Goal: Transaction & Acquisition: Book appointment/travel/reservation

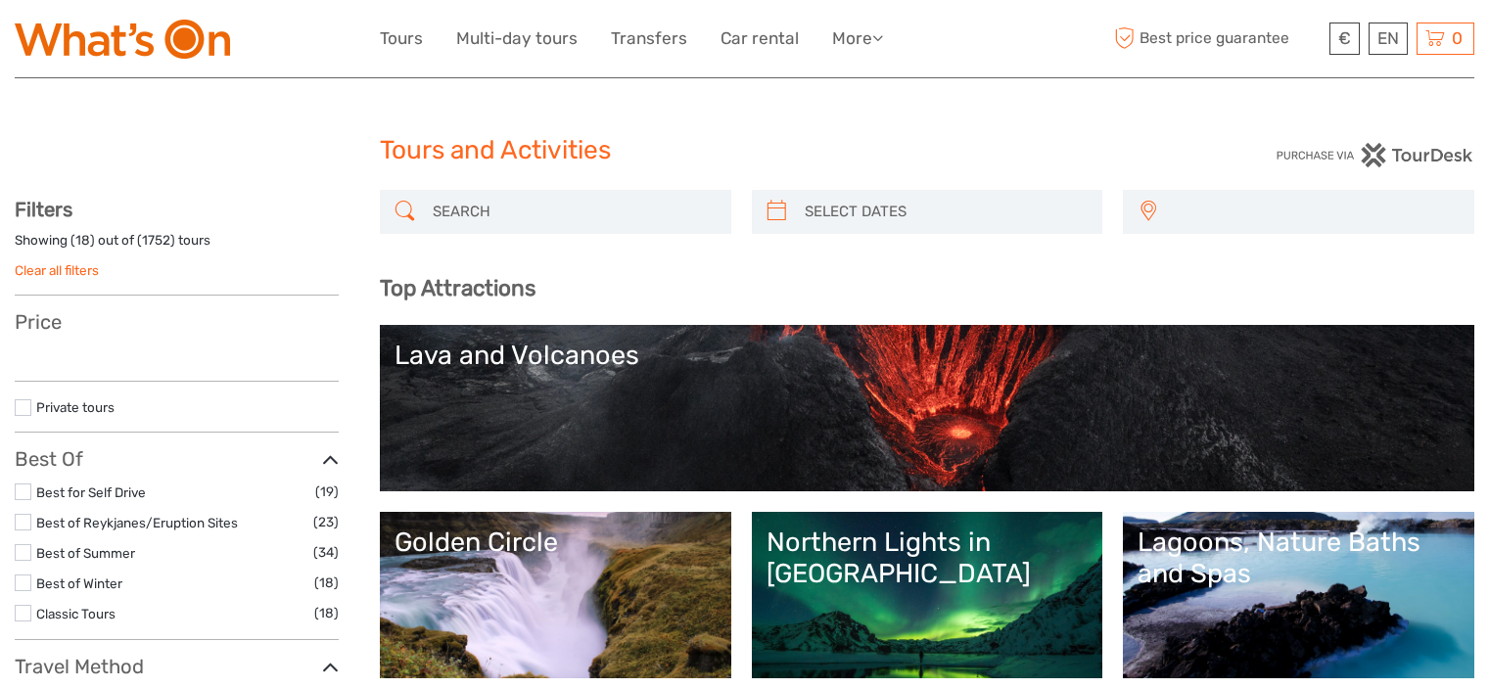
select select
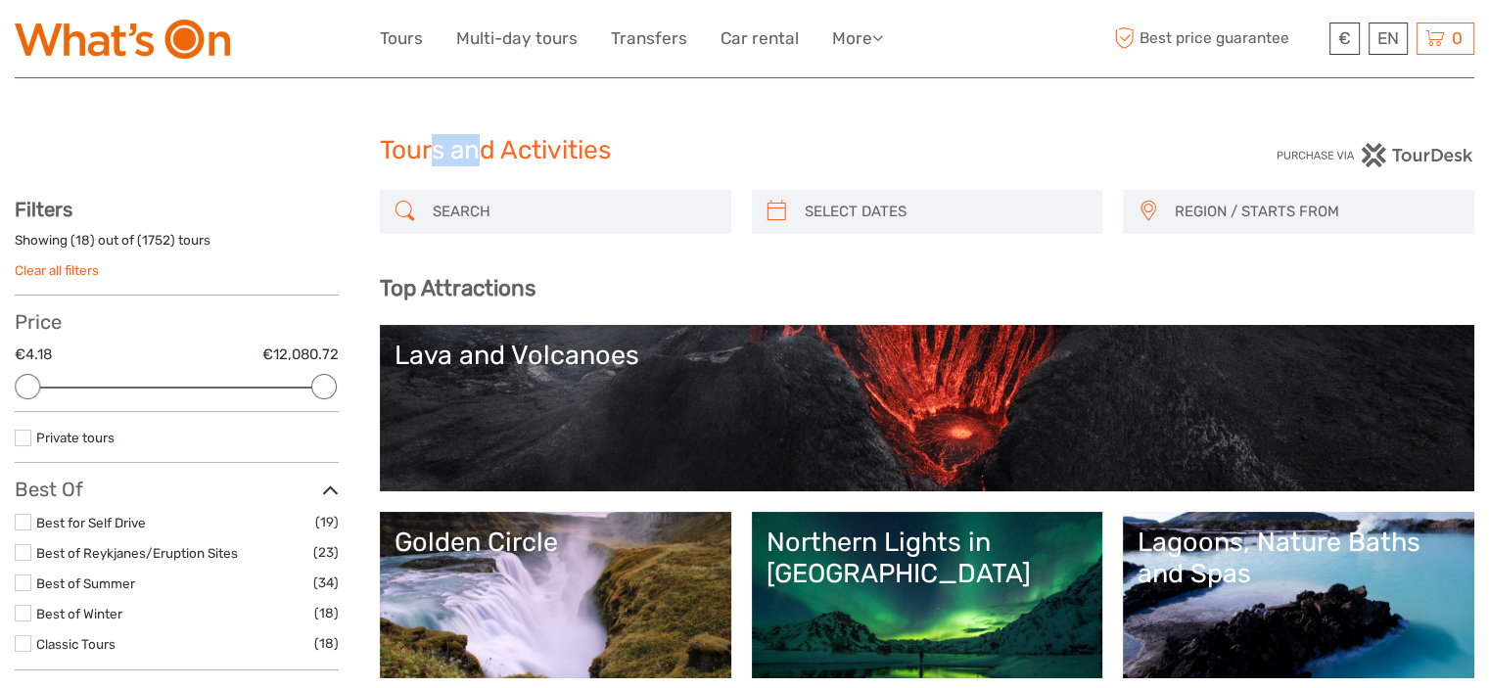
drag, startPoint x: 451, startPoint y: 138, endPoint x: 557, endPoint y: 143, distance: 105.8
click at [533, 140] on h1 "Tours and Activities" at bounding box center [745, 150] width 730 height 31
click at [557, 143] on h1 "Tours and Activities" at bounding box center [745, 150] width 730 height 31
drag, startPoint x: 554, startPoint y: 143, endPoint x: 469, endPoint y: 146, distance: 85.2
click at [485, 144] on h1 "Tours and Activities" at bounding box center [745, 150] width 730 height 31
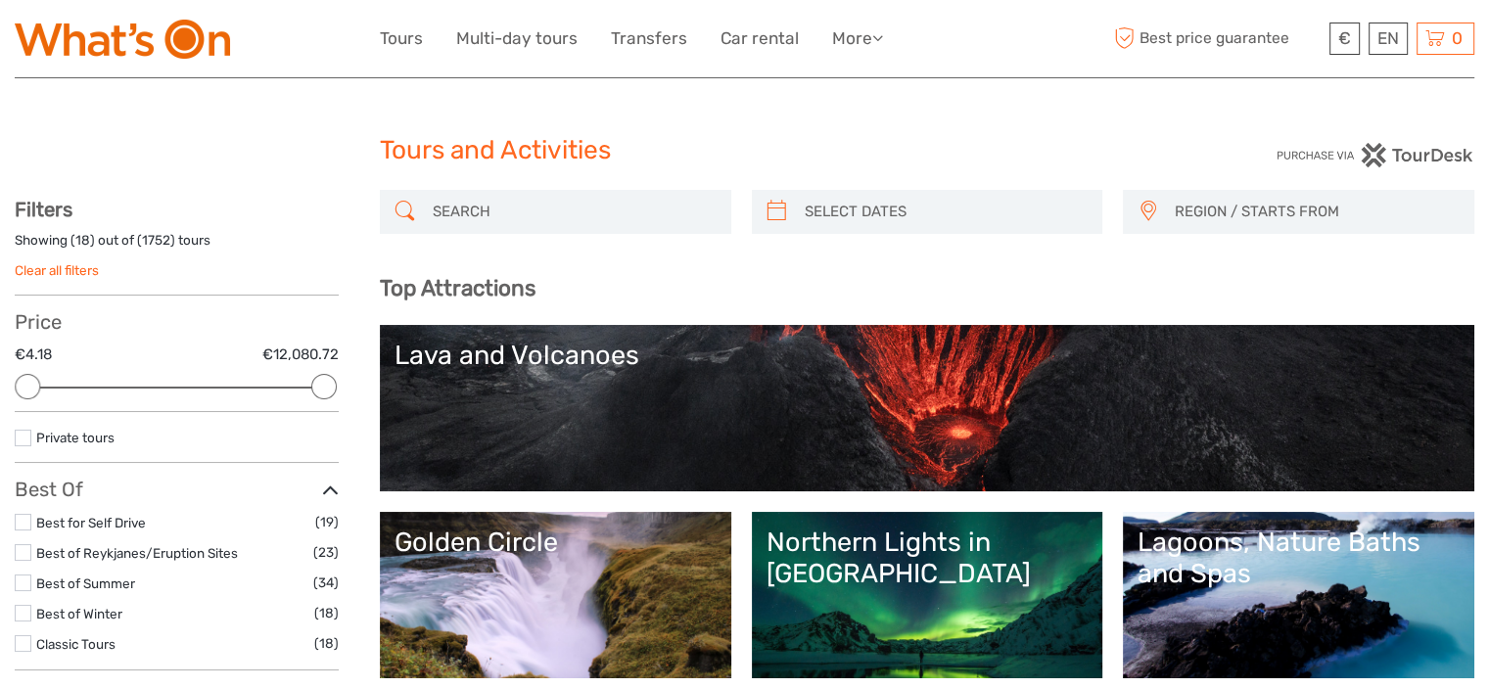
click at [454, 147] on h1 "Tours and Activities" at bounding box center [745, 150] width 730 height 31
drag, startPoint x: 399, startPoint y: 156, endPoint x: 591, endPoint y: 157, distance: 191.9
click at [557, 156] on h1 "Tours and Activities" at bounding box center [745, 150] width 730 height 31
click at [591, 157] on h1 "Tours and Activities" at bounding box center [745, 150] width 730 height 31
drag, startPoint x: 526, startPoint y: 158, endPoint x: 462, endPoint y: 160, distance: 63.7
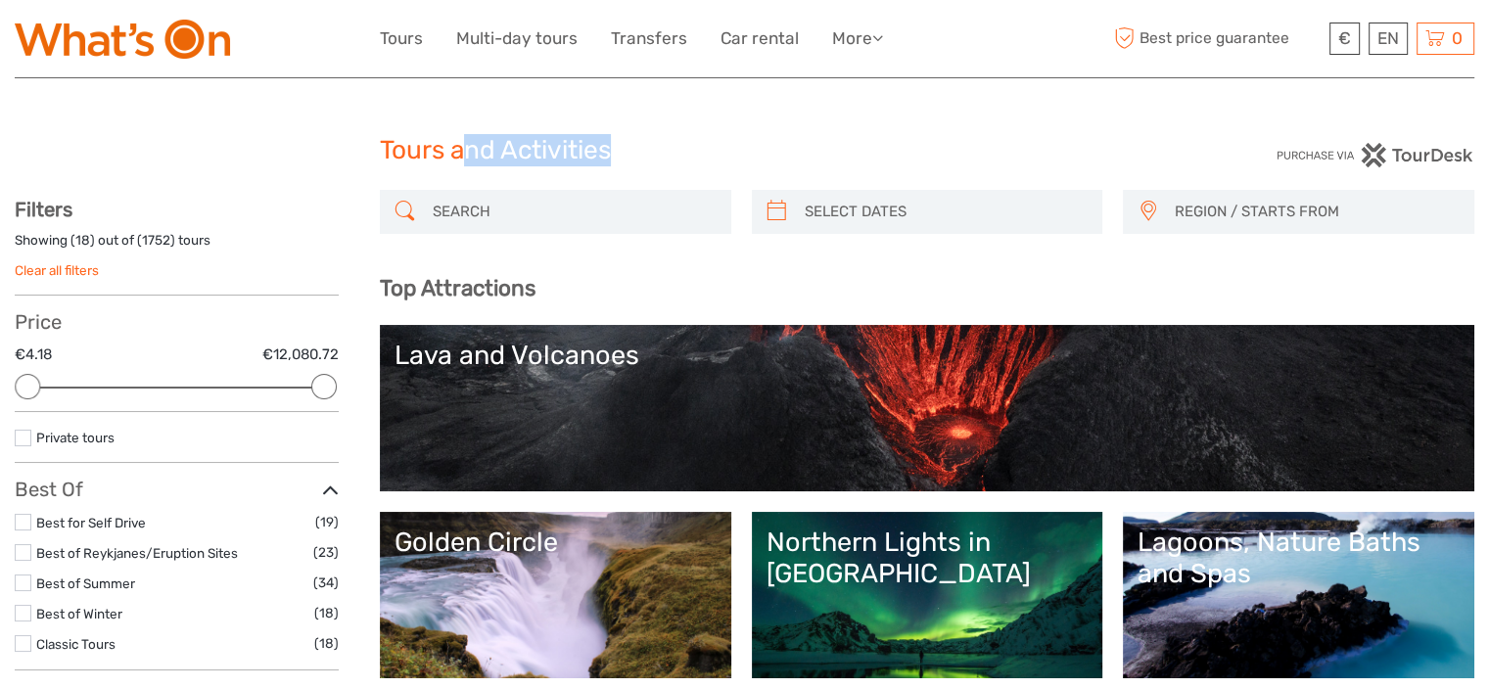
click at [462, 160] on h1 "Tours and Activities" at bounding box center [745, 150] width 730 height 31
drag, startPoint x: 423, startPoint y: 160, endPoint x: 493, endPoint y: 160, distance: 70.5
click at [477, 160] on h1 "Tours and Activities" at bounding box center [745, 150] width 730 height 31
drag, startPoint x: 495, startPoint y: 161, endPoint x: 552, endPoint y: 156, distance: 57.0
click at [495, 162] on h1 "Tours and Activities" at bounding box center [745, 150] width 730 height 31
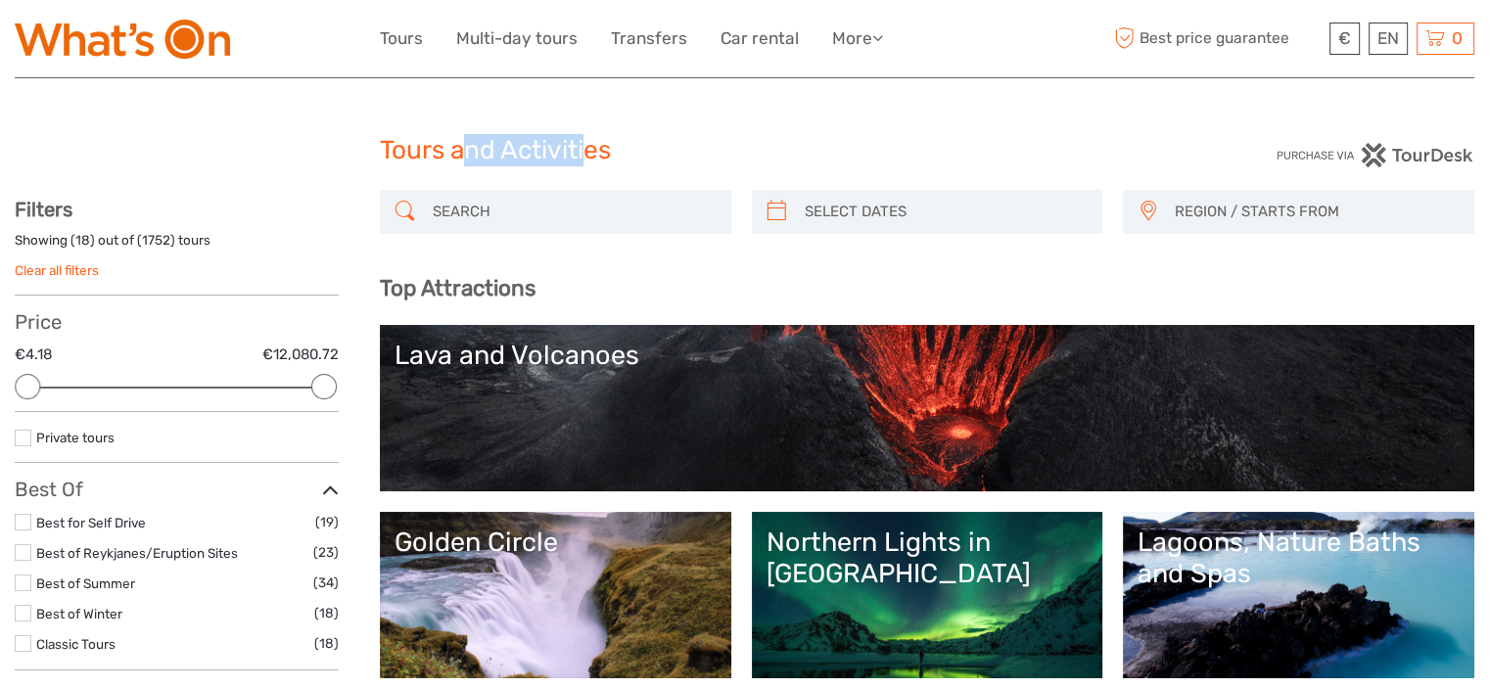
drag, startPoint x: 489, startPoint y: 144, endPoint x: 386, endPoint y: 145, distance: 103.8
click at [418, 144] on h1 "Tours and Activities" at bounding box center [745, 150] width 730 height 31
click at [385, 145] on h1 "Tours and Activities" at bounding box center [745, 150] width 730 height 31
drag, startPoint x: 385, startPoint y: 145, endPoint x: 534, endPoint y: 146, distance: 148.8
click at [505, 147] on h1 "Tours and Activities" at bounding box center [745, 150] width 730 height 31
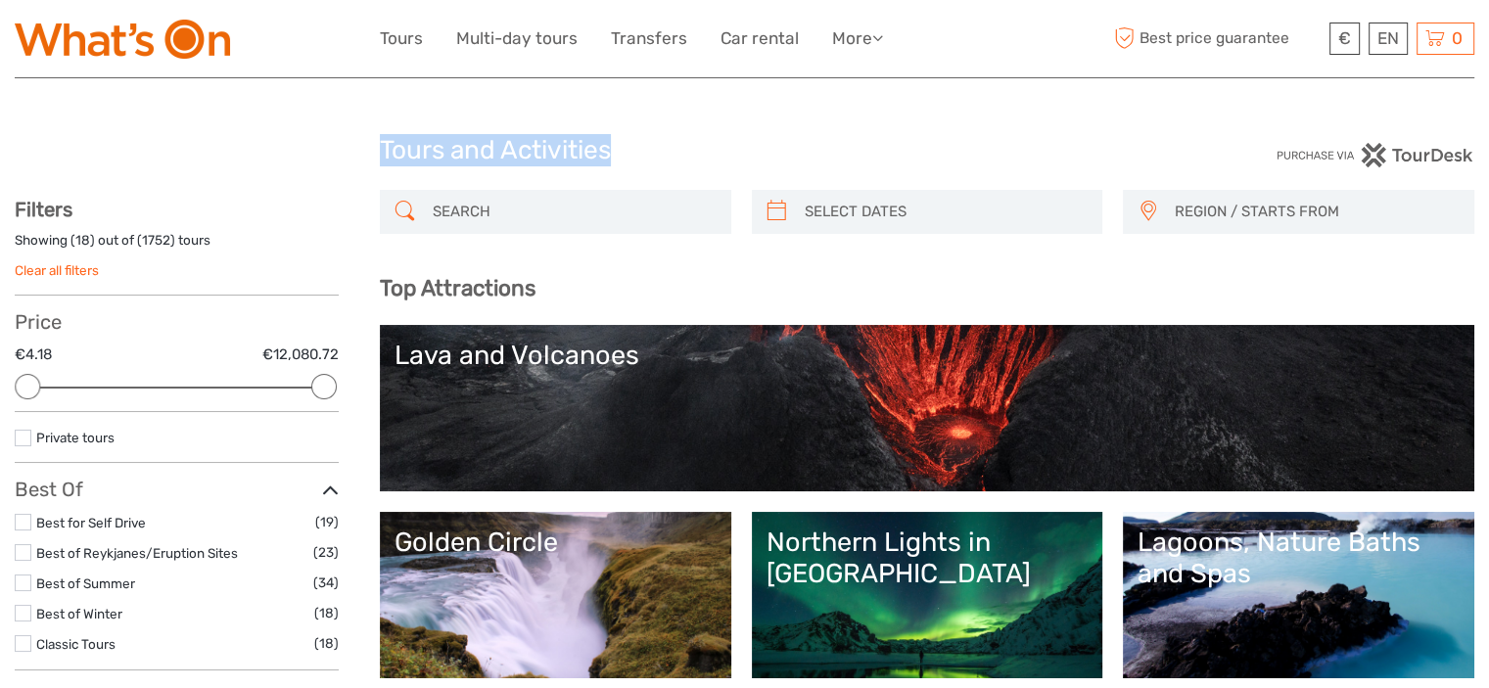
click at [534, 146] on h1 "Tours and Activities" at bounding box center [745, 150] width 730 height 31
drag, startPoint x: 540, startPoint y: 151, endPoint x: 458, endPoint y: 152, distance: 82.2
click at [484, 151] on h1 "Tours and Activities" at bounding box center [745, 150] width 730 height 31
click at [449, 154] on h1 "Tours and Activities" at bounding box center [745, 150] width 730 height 31
click at [529, 203] on input "search" at bounding box center [573, 212] width 297 height 34
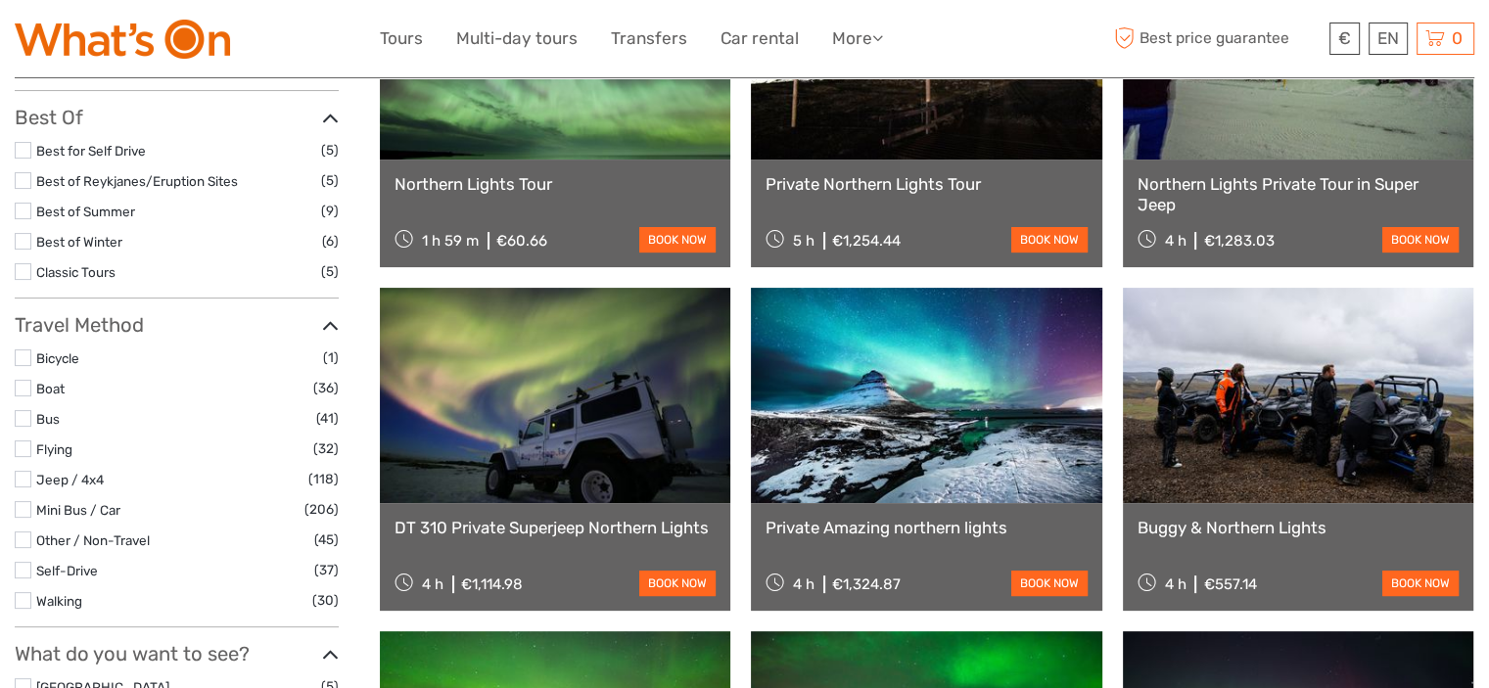
scroll to position [404, 0]
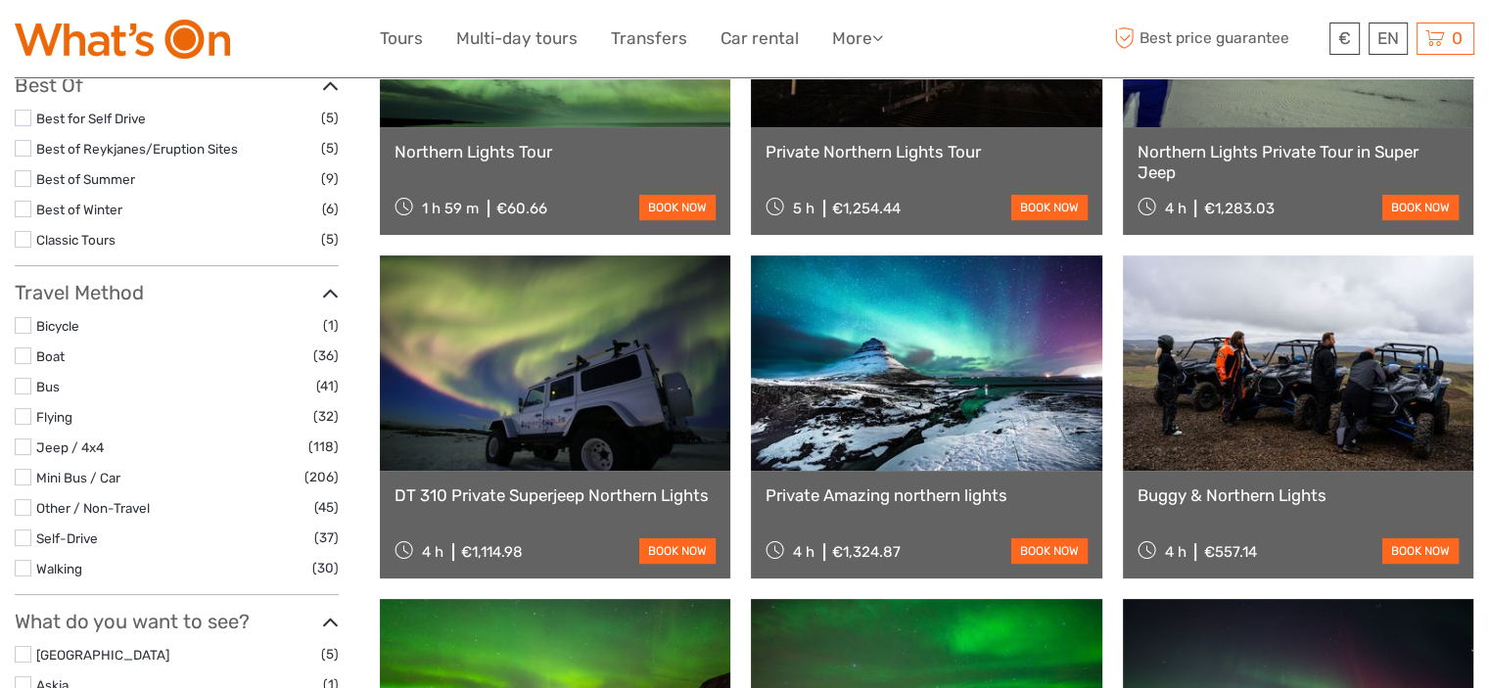
type input "northern lights"
click at [24, 477] on label at bounding box center [23, 477] width 17 height 17
click at [0, 0] on input "checkbox" at bounding box center [0, 0] width 0 height 0
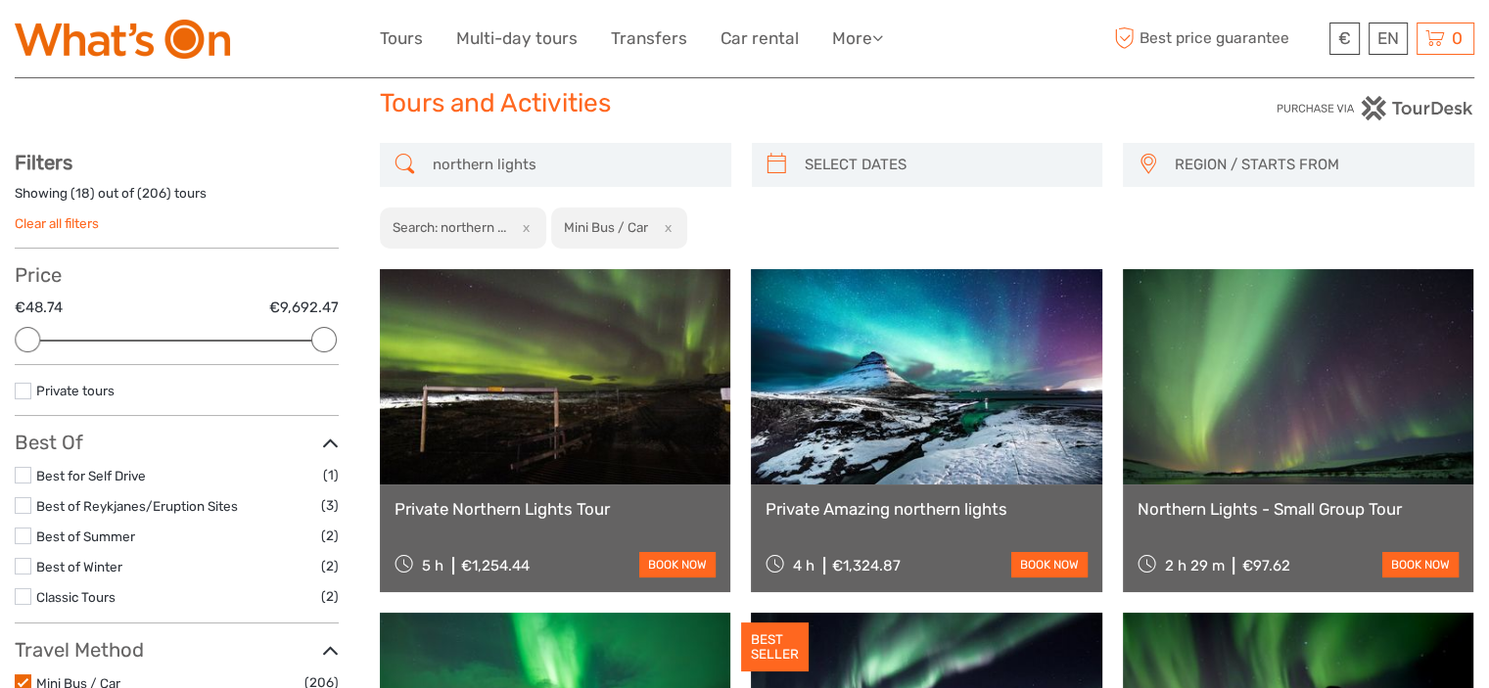
scroll to position [13, 0]
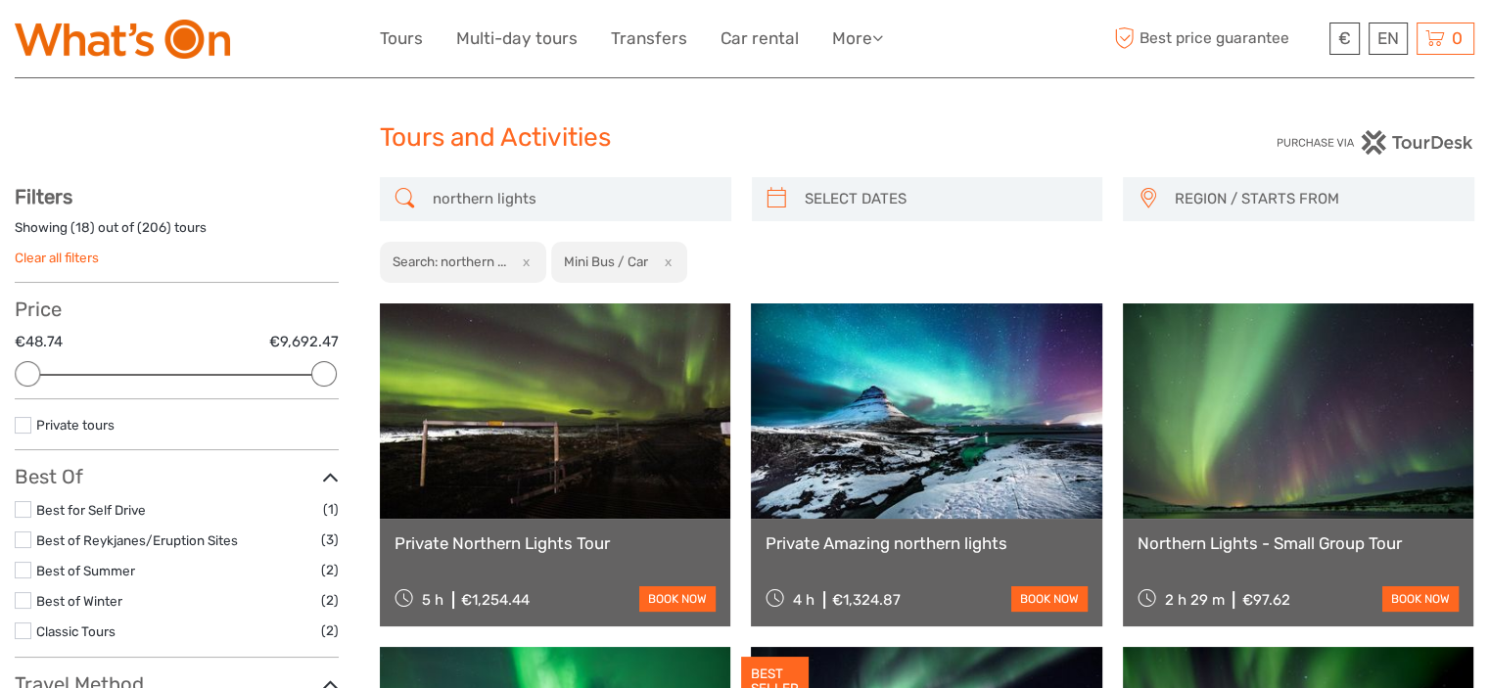
type input "[DATE]"
click at [885, 197] on input "search" at bounding box center [945, 199] width 297 height 34
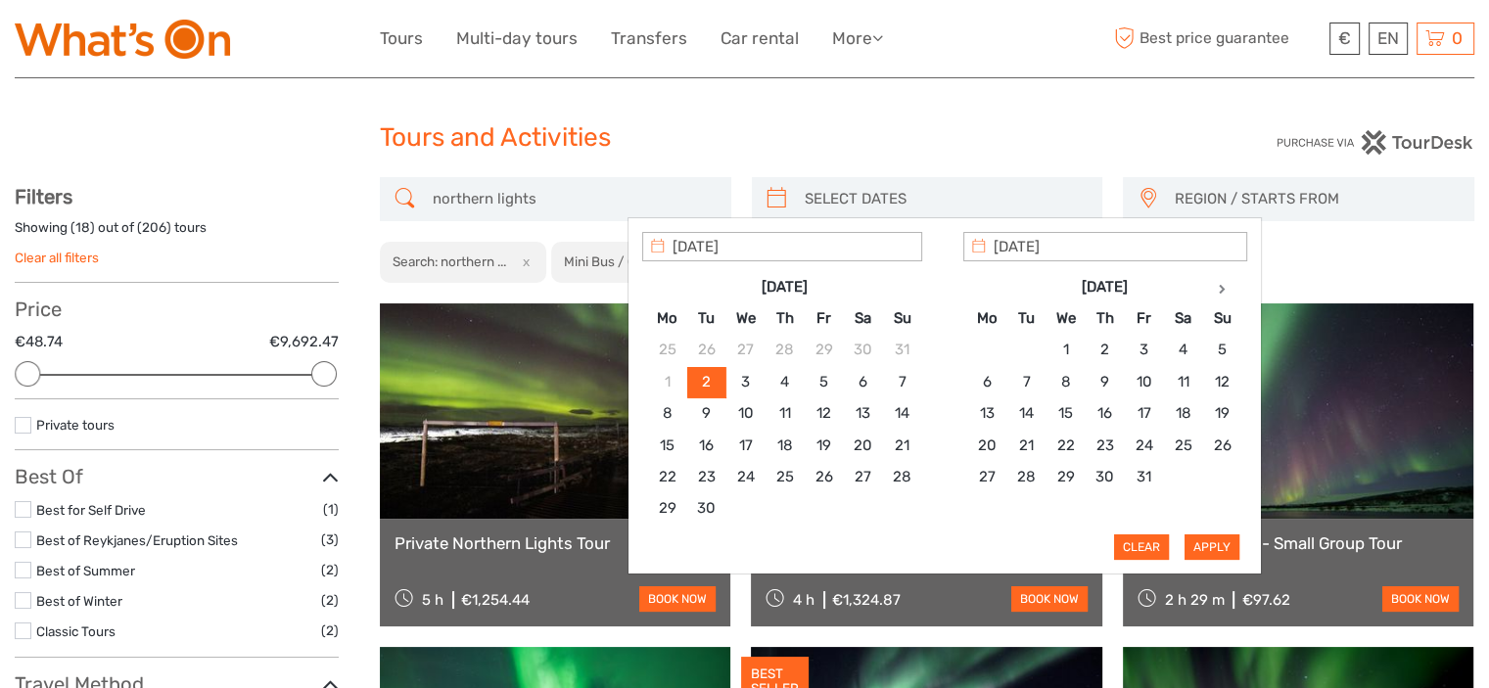
type input "[DATE]"
click at [1212, 541] on button "Apply" at bounding box center [1211, 546] width 55 height 25
type input "[DATE] - [DATE]"
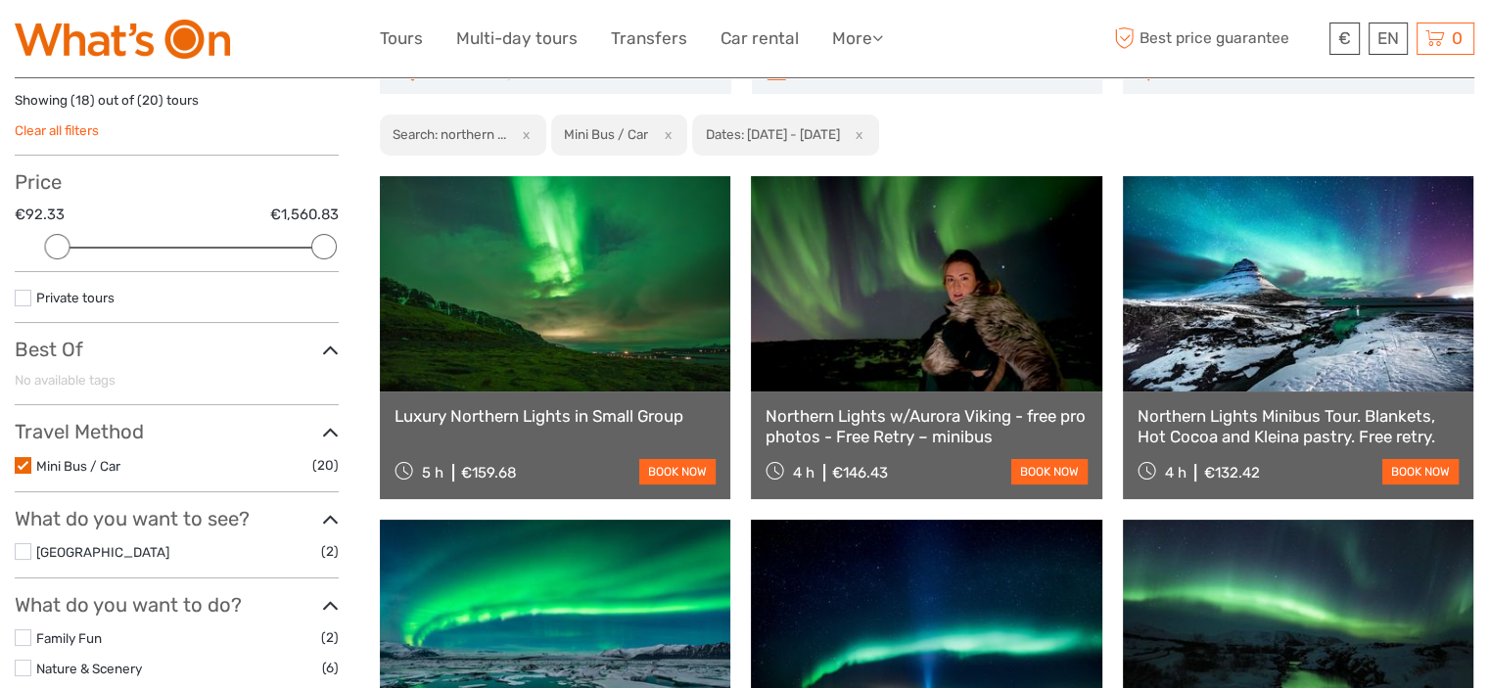
scroll to position [173, 0]
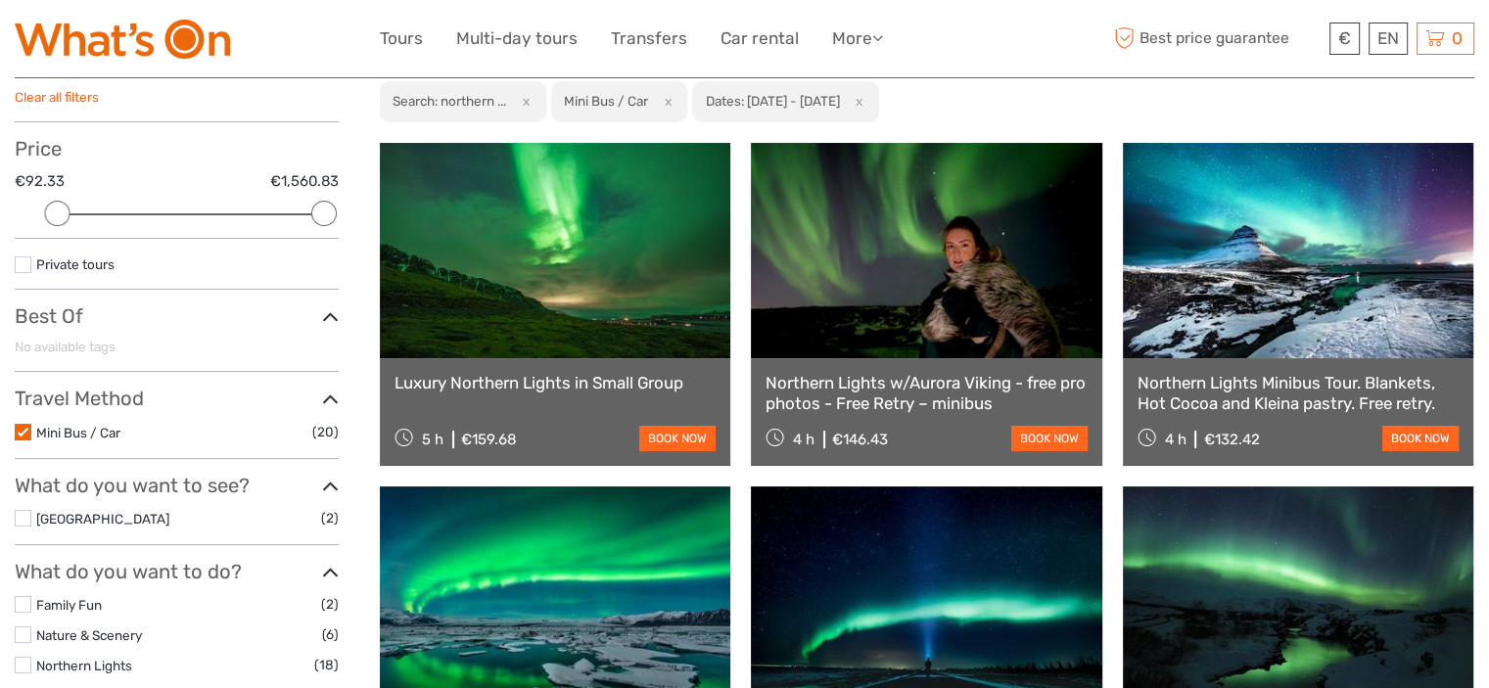
click at [1230, 383] on link "Northern Lights Minibus Tour. Blankets, Hot Cocoa and Kleina pastry. Free retry." at bounding box center [1297, 393] width 321 height 40
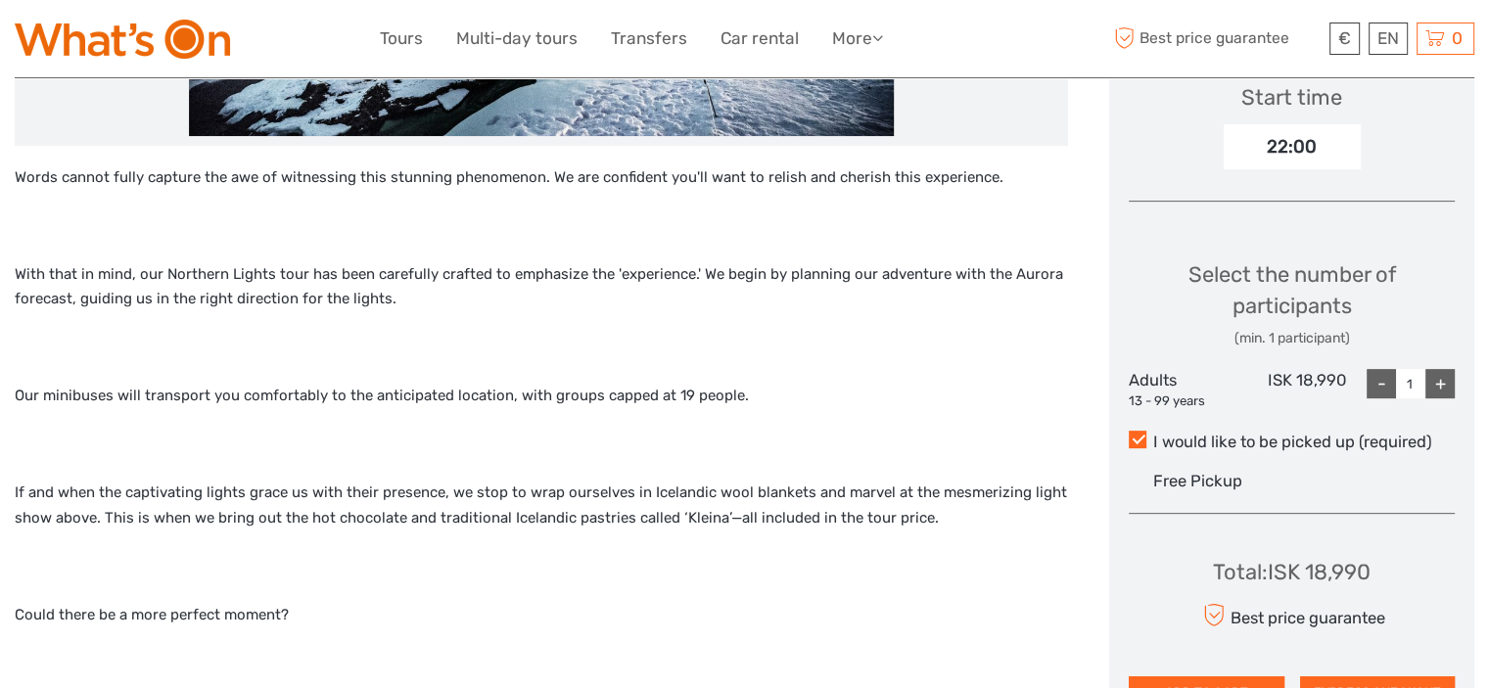
scroll to position [685, 0]
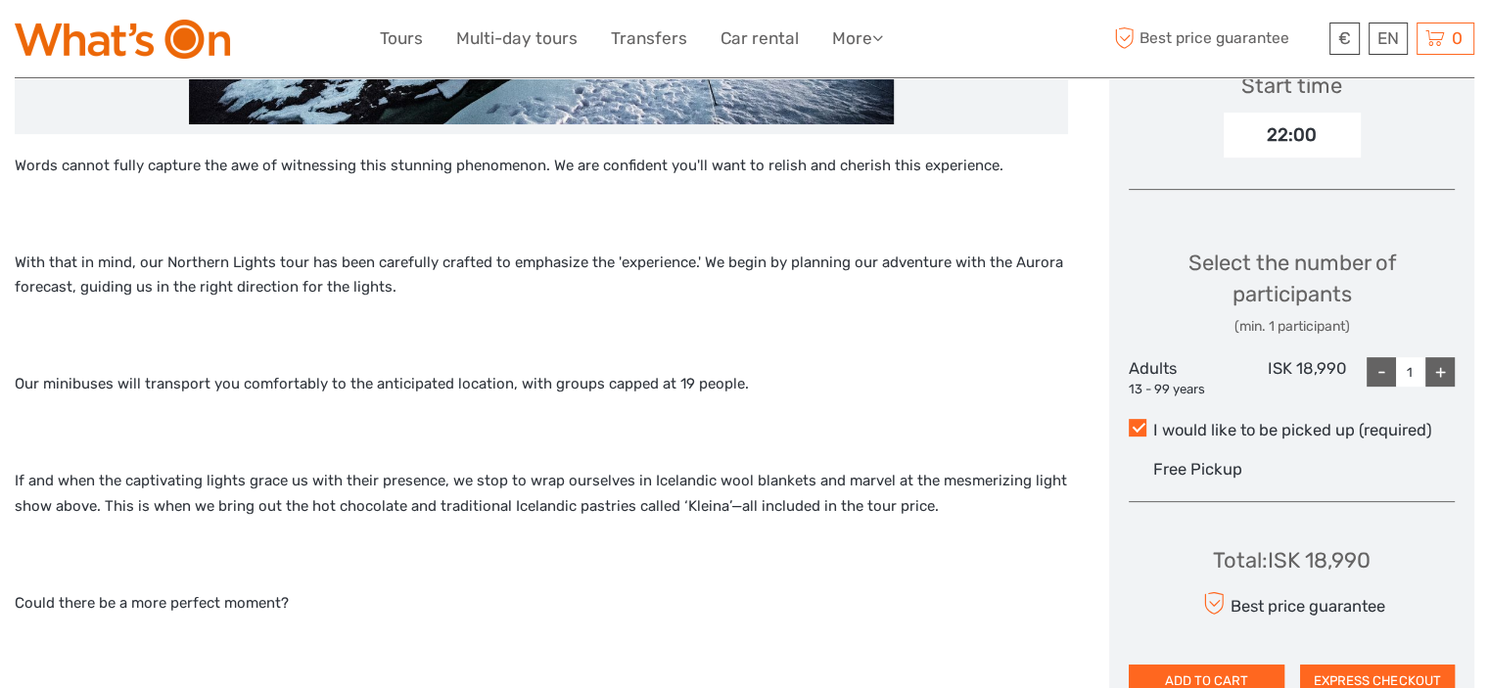
click at [1446, 375] on div "+" at bounding box center [1439, 371] width 29 height 29
type input "2"
click at [1201, 348] on div "Select the number of participants (min. 1 participant) Adults 13 - 99 years ISK…" at bounding box center [1292, 315] width 326 height 188
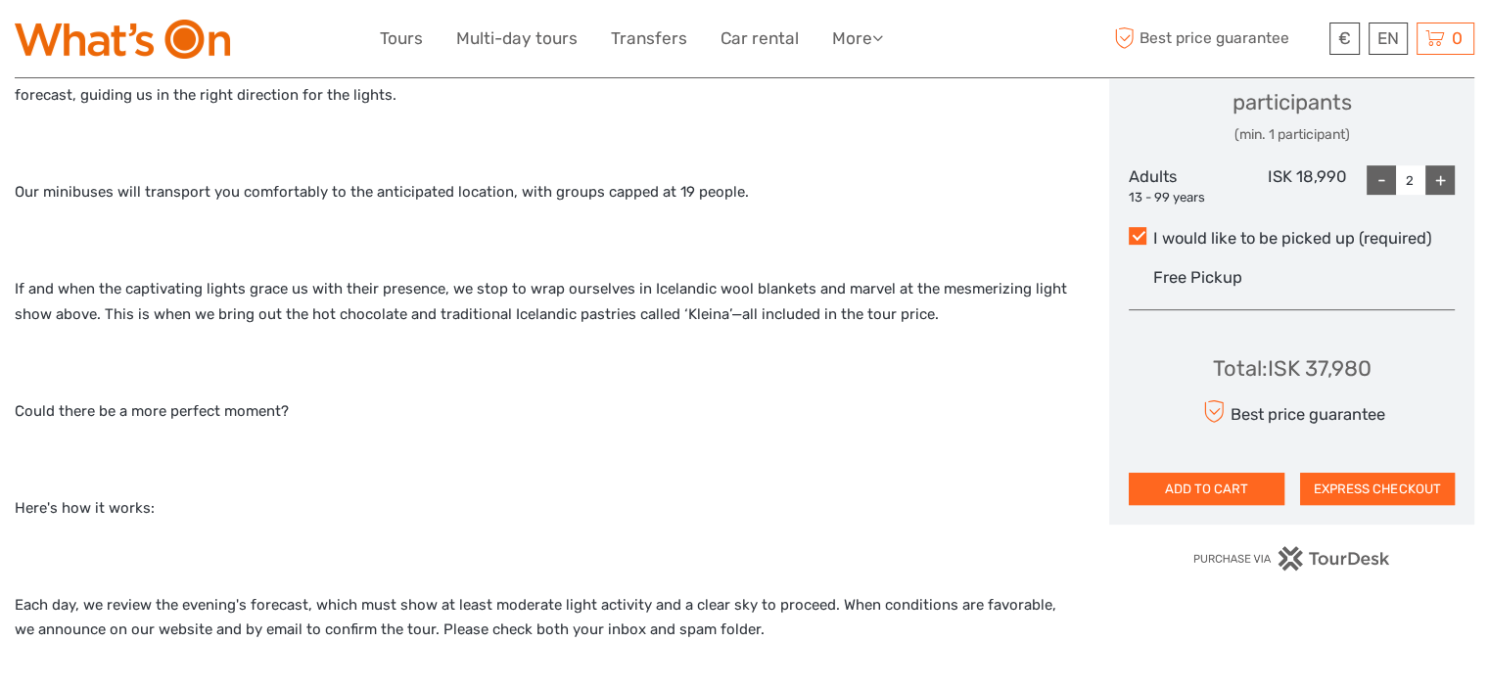
scroll to position [881, 0]
